Goal: Obtain resource: Download file/media

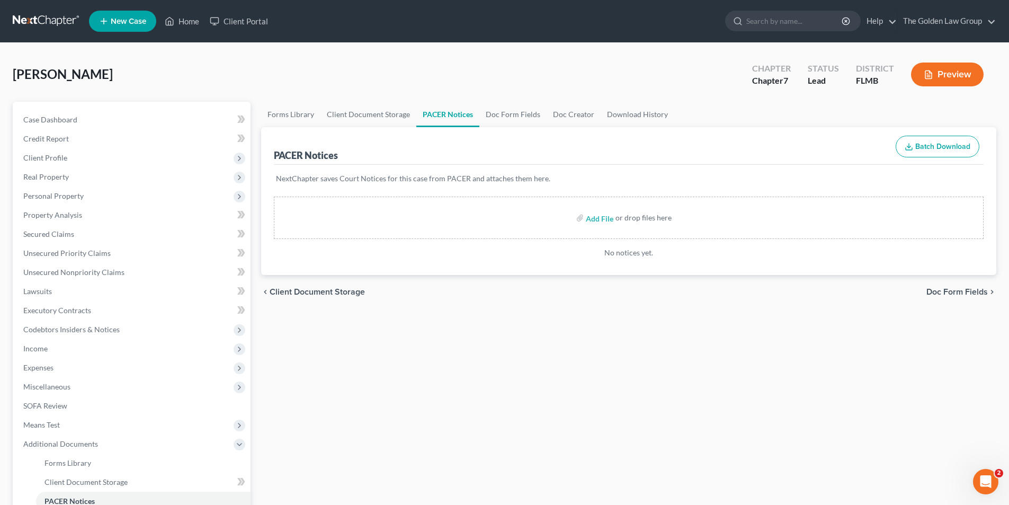
click at [953, 74] on button "Preview" at bounding box center [947, 74] width 73 height 24
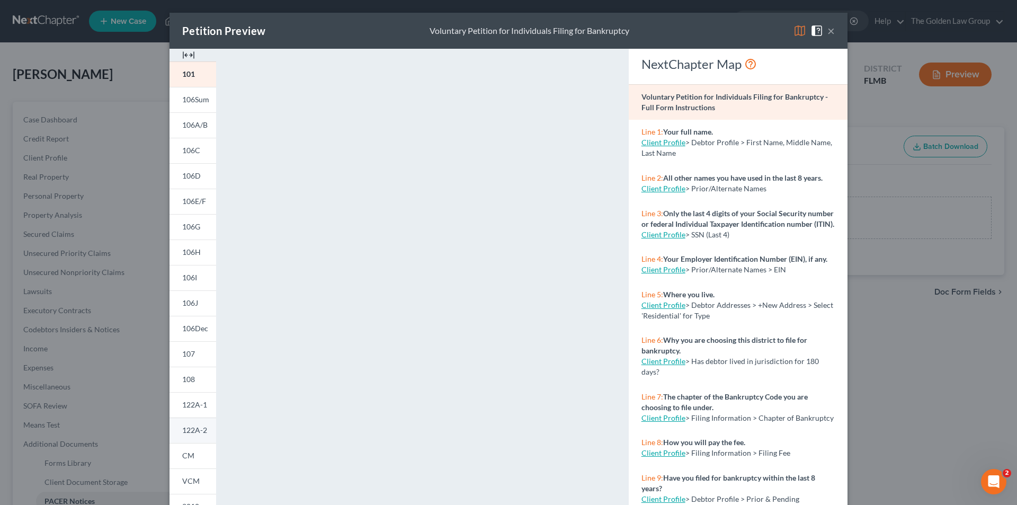
click at [190, 430] on span "122A-2" at bounding box center [194, 429] width 25 height 9
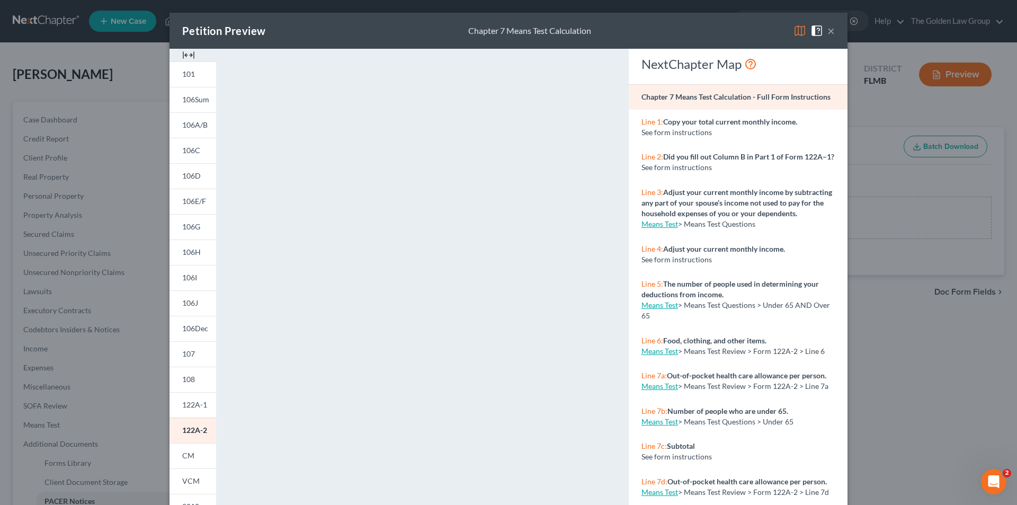
click at [110, 68] on div "Petition Preview Chapter 7 Means Test Calculation × 101 106Sum 106A/B 106C 106D…" at bounding box center [508, 252] width 1017 height 505
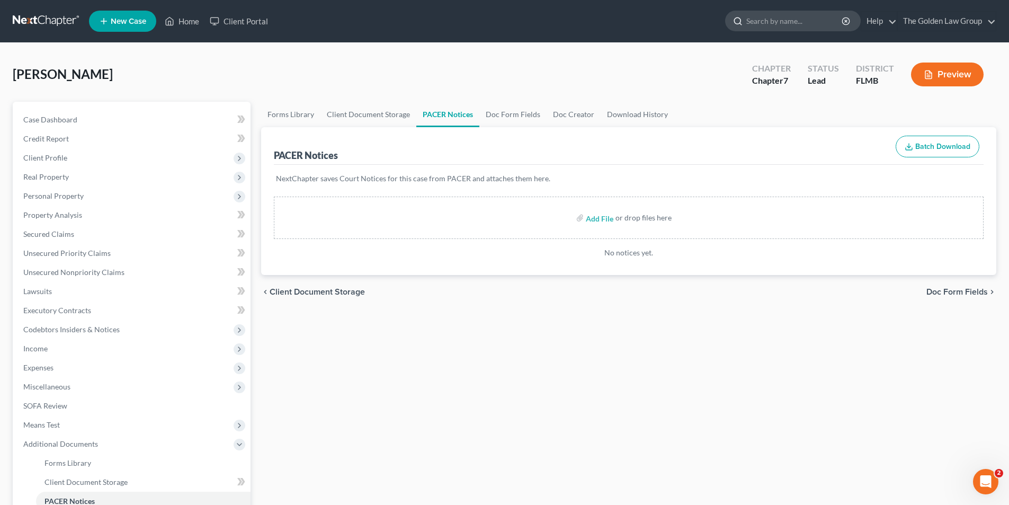
click at [757, 22] on input "search" at bounding box center [794, 21] width 97 height 20
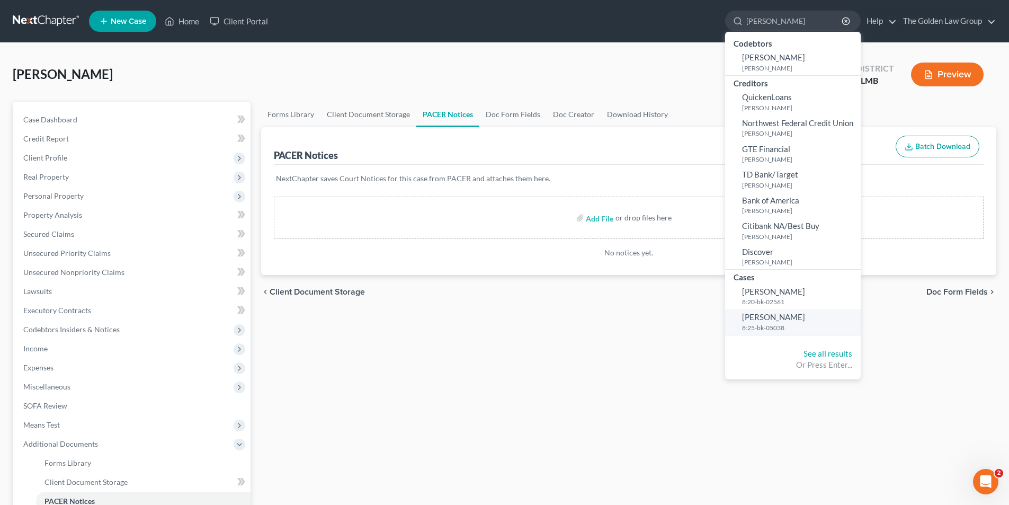
type input "[PERSON_NAME]"
click at [771, 320] on span "[PERSON_NAME]" at bounding box center [773, 317] width 63 height 10
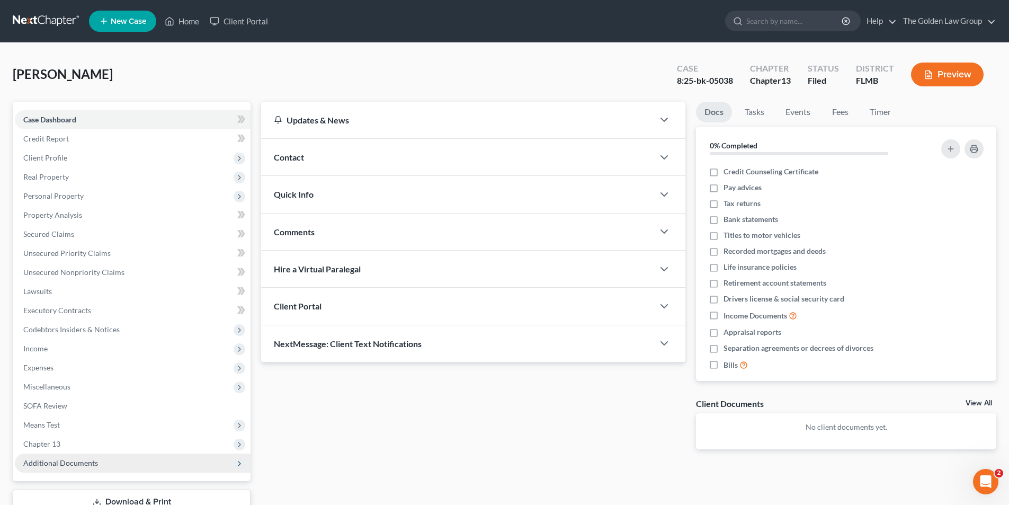
click at [59, 462] on span "Additional Documents" at bounding box center [60, 462] width 75 height 9
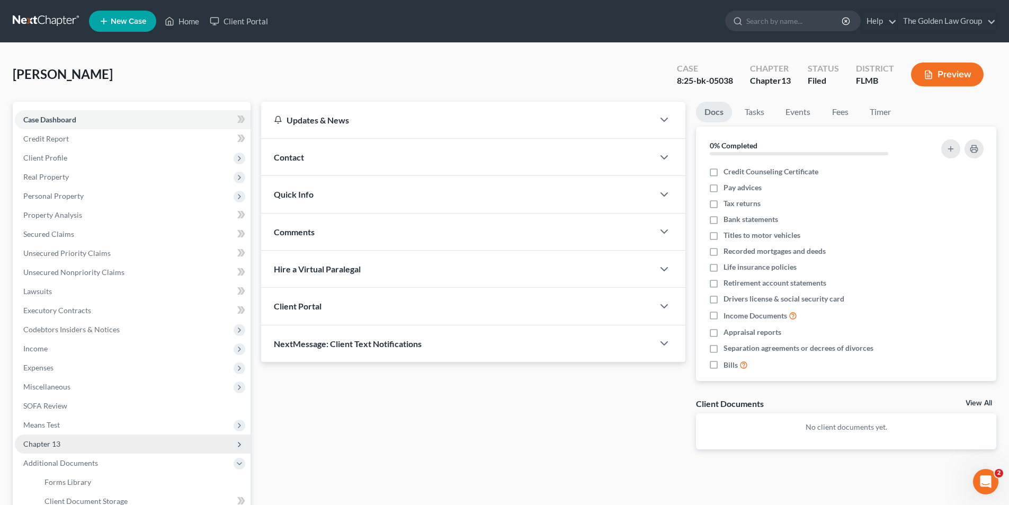
scroll to position [106, 0]
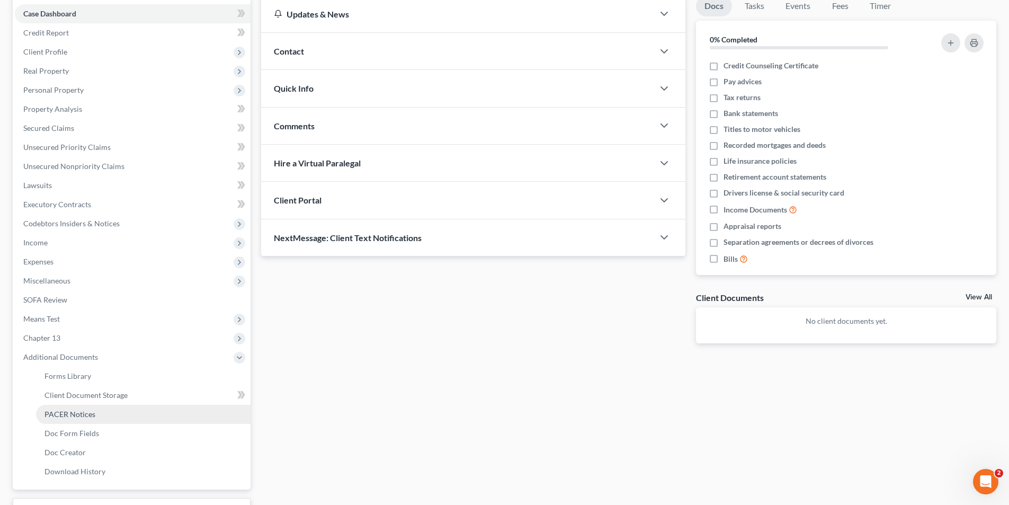
click at [82, 413] on span "PACER Notices" at bounding box center [69, 413] width 51 height 9
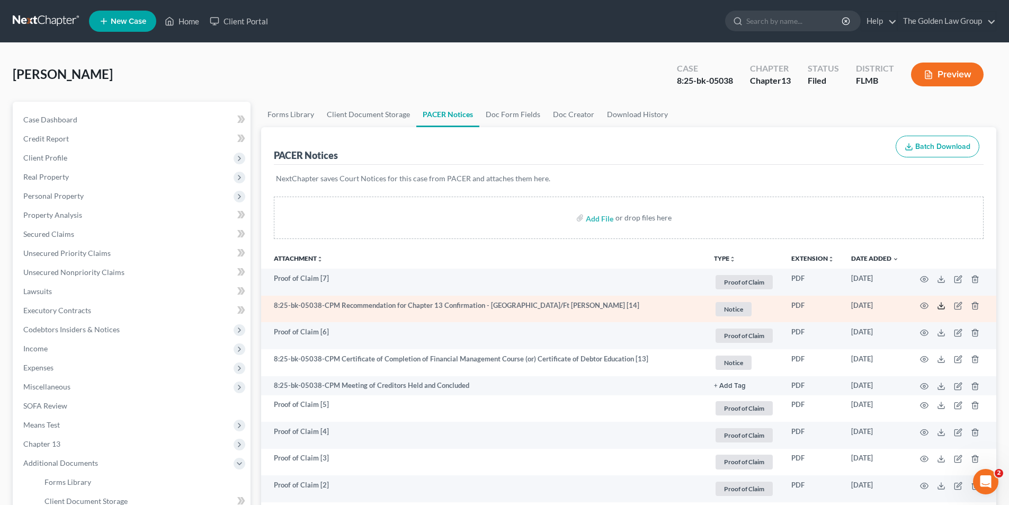
click at [942, 304] on icon at bounding box center [941, 305] width 8 height 8
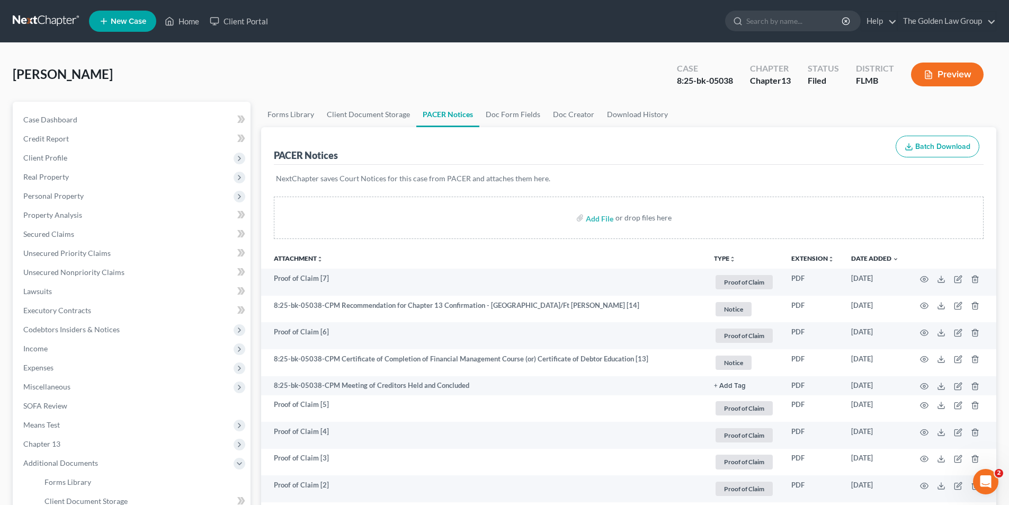
click at [940, 76] on button "Preview" at bounding box center [947, 74] width 73 height 24
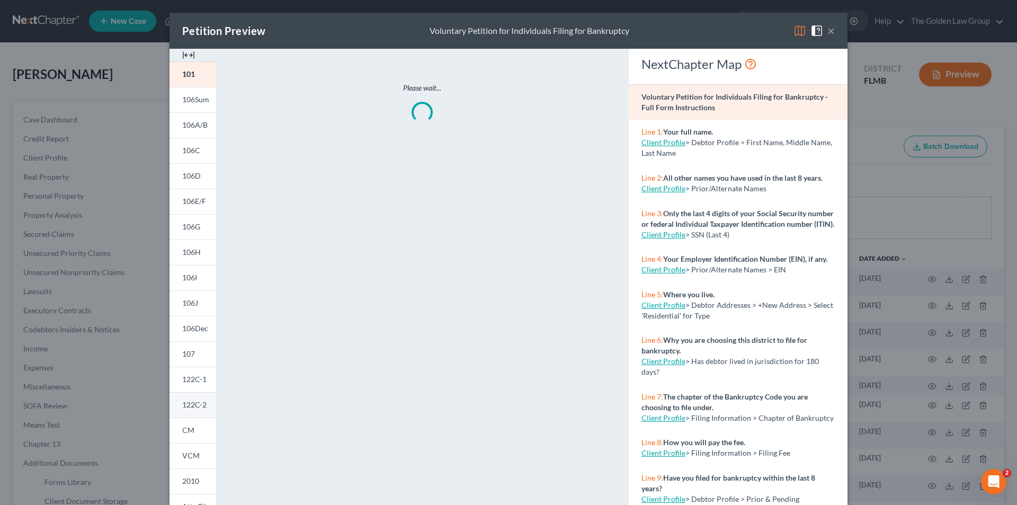
click at [191, 402] on span "122C-2" at bounding box center [194, 404] width 24 height 9
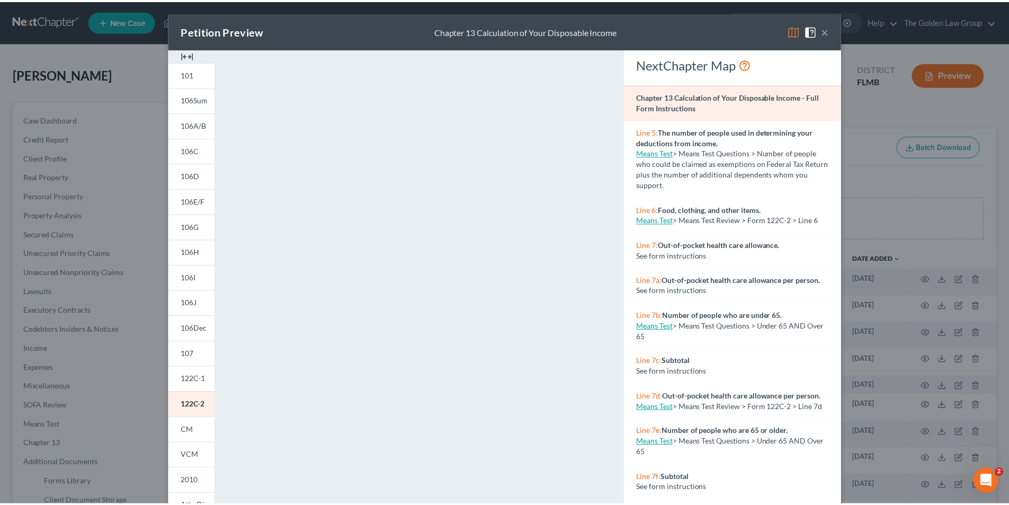
scroll to position [53, 0]
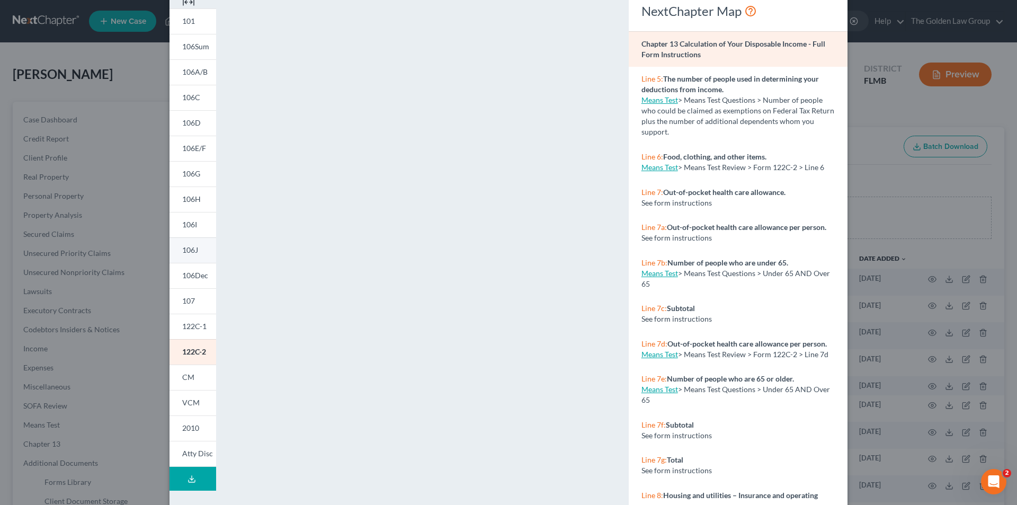
click at [185, 252] on span "106J" at bounding box center [190, 249] width 16 height 9
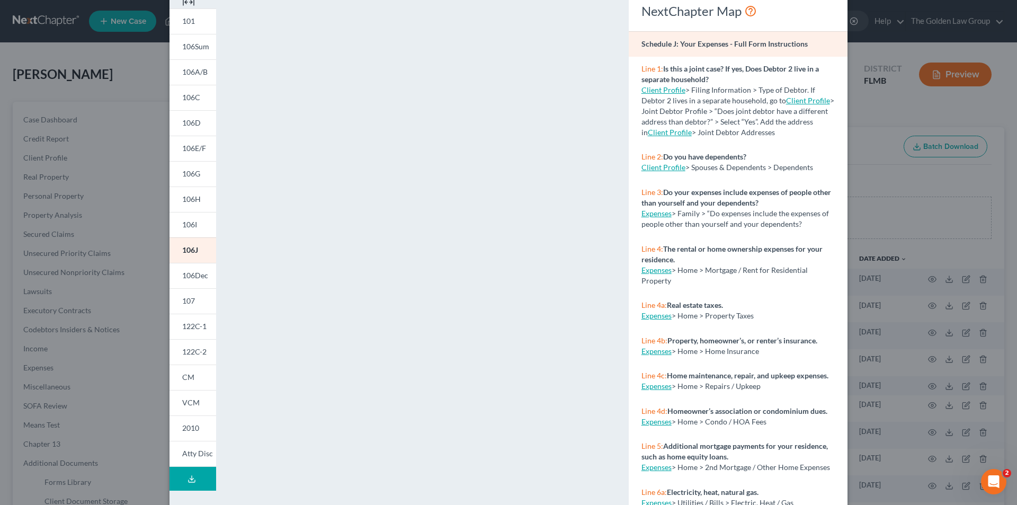
click at [107, 203] on div "Petition Preview Schedule J: Your Expenses × 101 106Sum 106A/B 106C 106D 106E/F…" at bounding box center [508, 252] width 1017 height 505
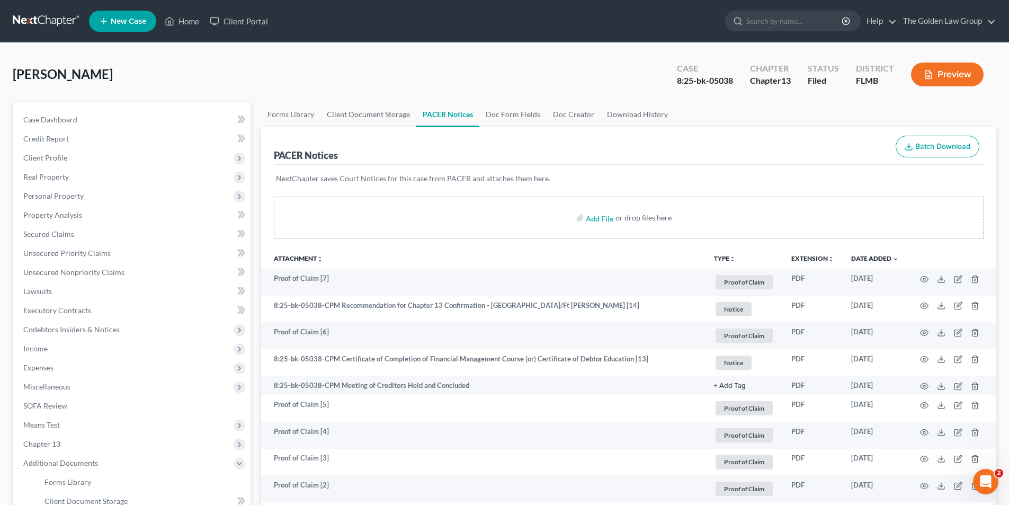
click at [953, 76] on button "Preview" at bounding box center [947, 74] width 73 height 24
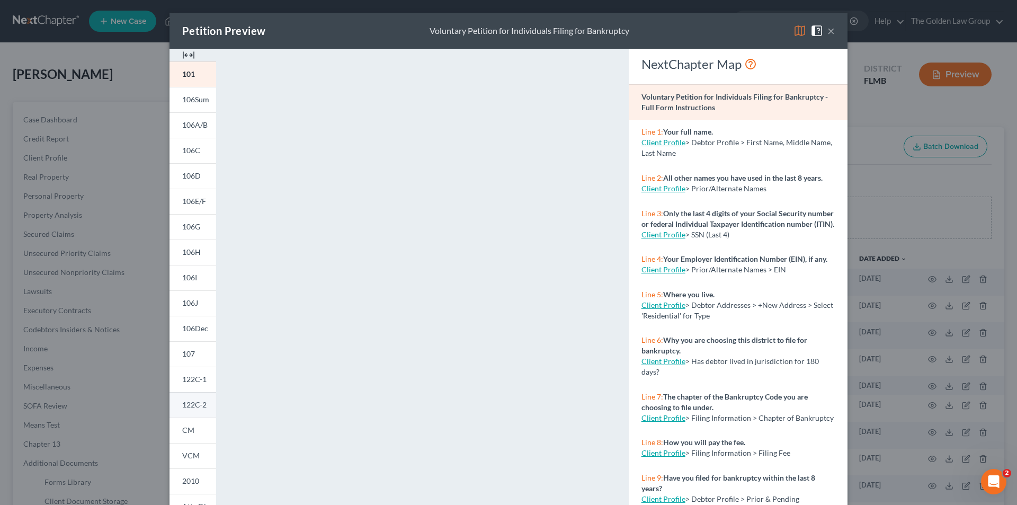
click at [191, 406] on span "122C-2" at bounding box center [194, 404] width 24 height 9
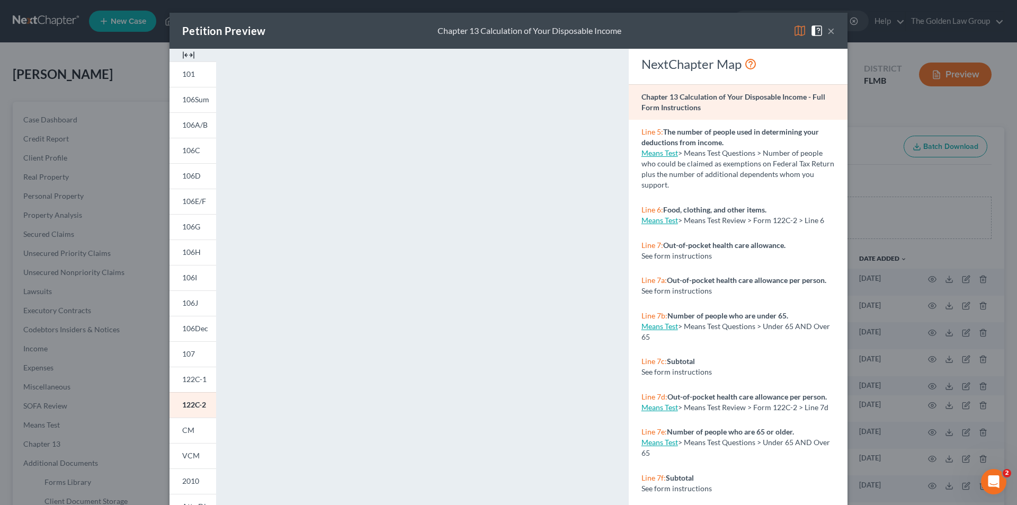
click at [110, 375] on div "Petition Preview Chapter 13 Calculation of Your Disposable Income × 101 106Sum …" at bounding box center [508, 252] width 1017 height 505
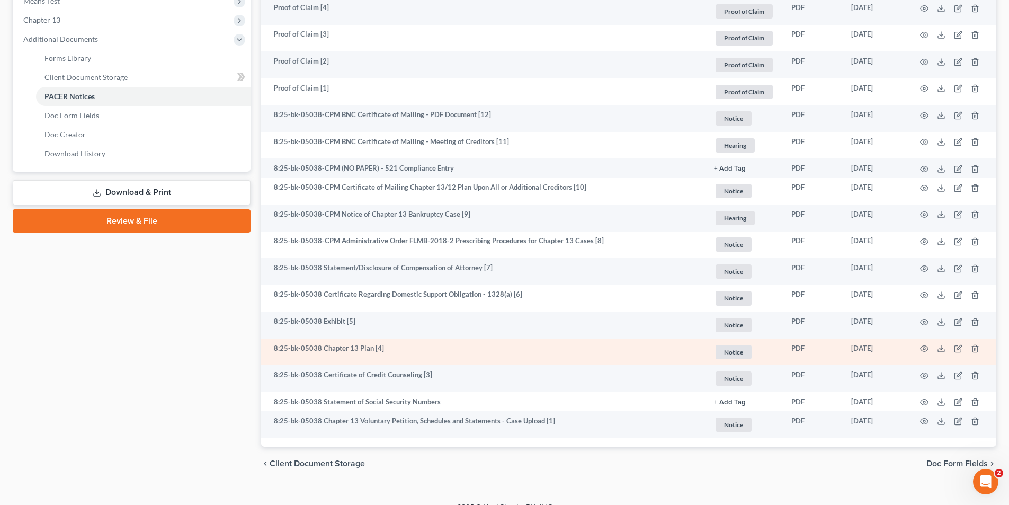
scroll to position [440, 0]
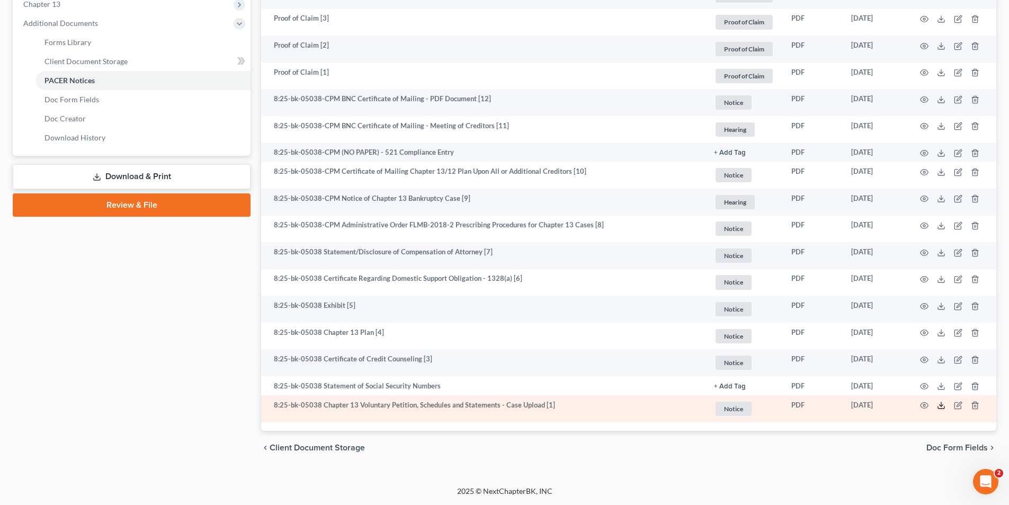
click at [944, 406] on icon at bounding box center [941, 405] width 8 height 8
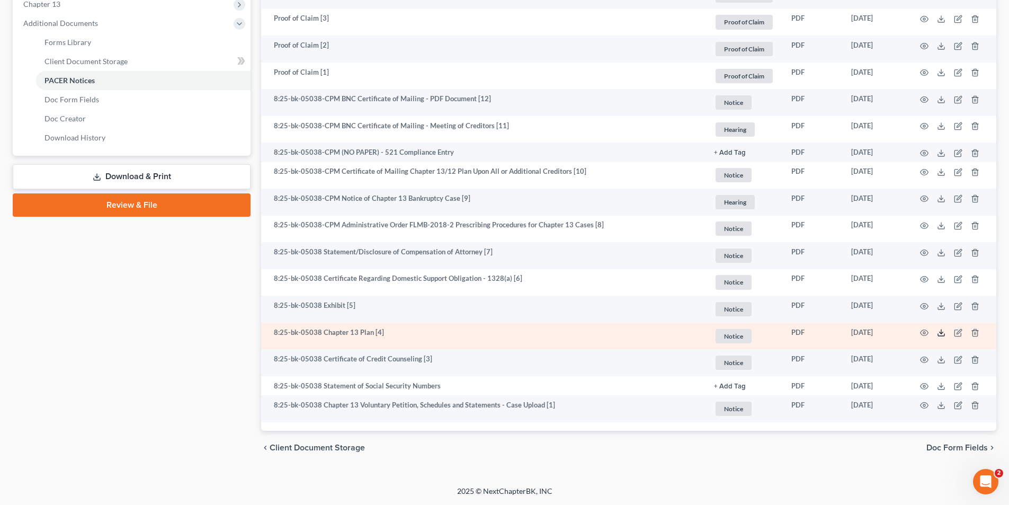
click at [943, 333] on polyline at bounding box center [942, 333] width 4 height 2
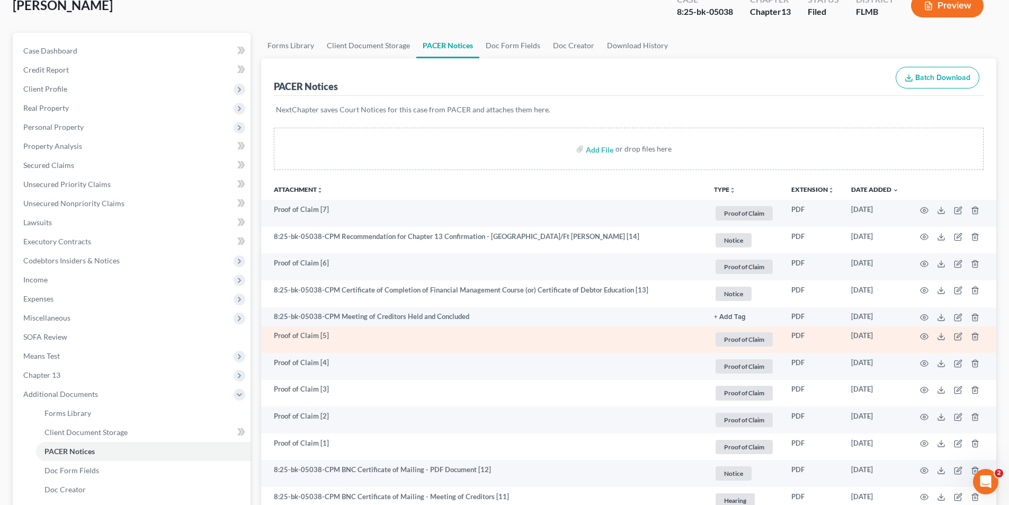
scroll to position [0, 0]
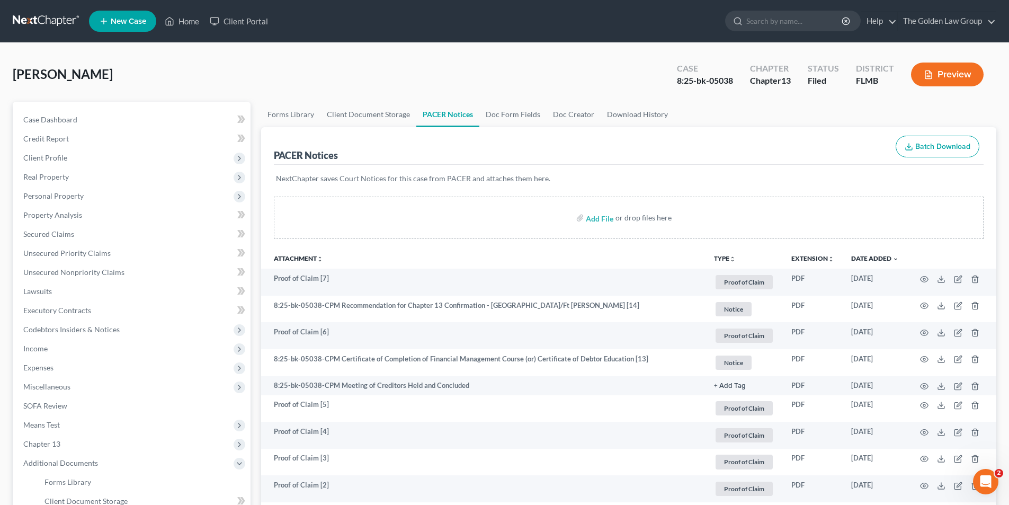
click at [947, 73] on button "Preview" at bounding box center [947, 74] width 73 height 24
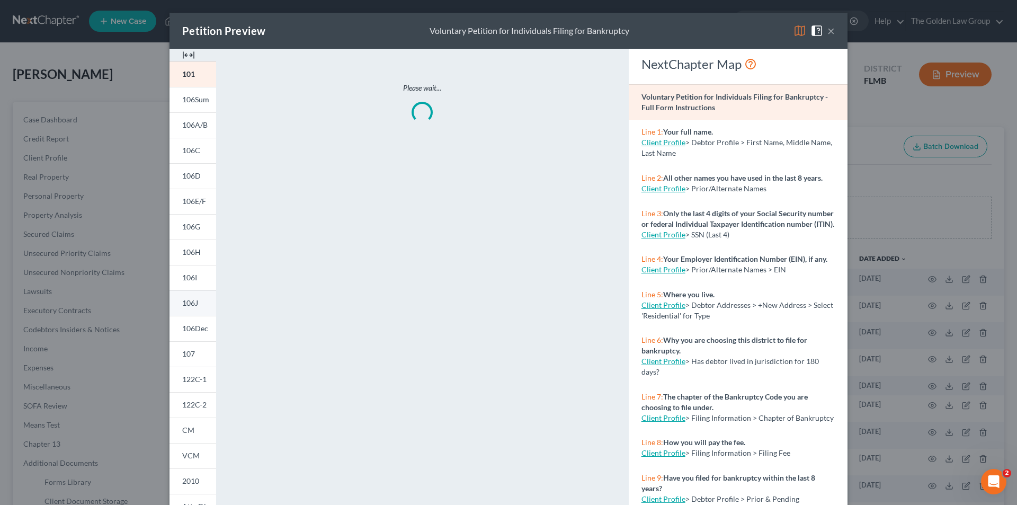
click at [193, 301] on span "106J" at bounding box center [190, 302] width 16 height 9
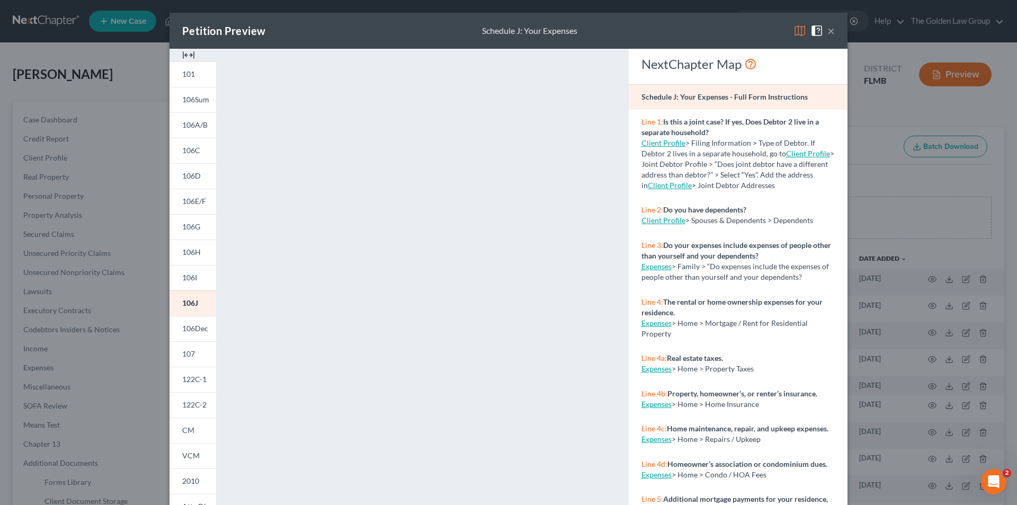
click at [119, 144] on div "Petition Preview Schedule J: Your Expenses × 101 106Sum 106A/B 106C 106D 106E/F…" at bounding box center [508, 252] width 1017 height 505
